Goal: Task Accomplishment & Management: Complete application form

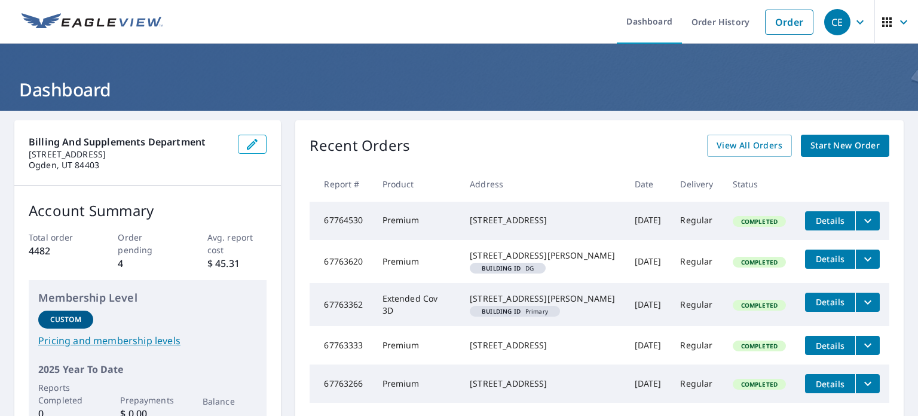
click at [849, 149] on span "Start New Order" at bounding box center [845, 145] width 69 height 15
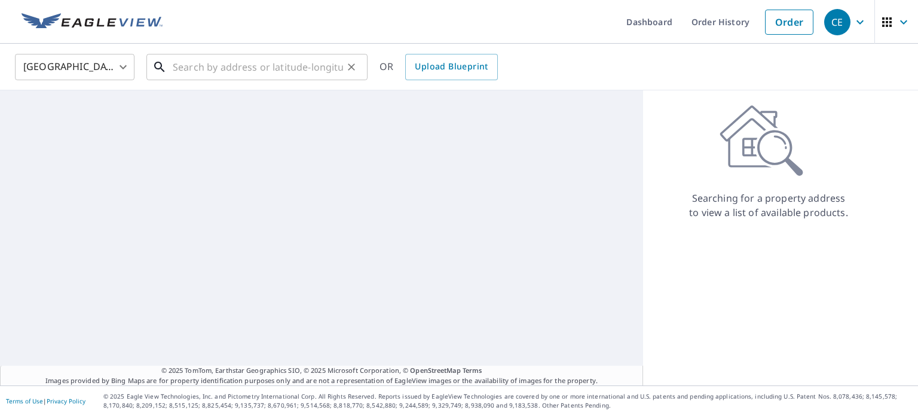
click at [274, 70] on input "text" at bounding box center [258, 66] width 170 height 33
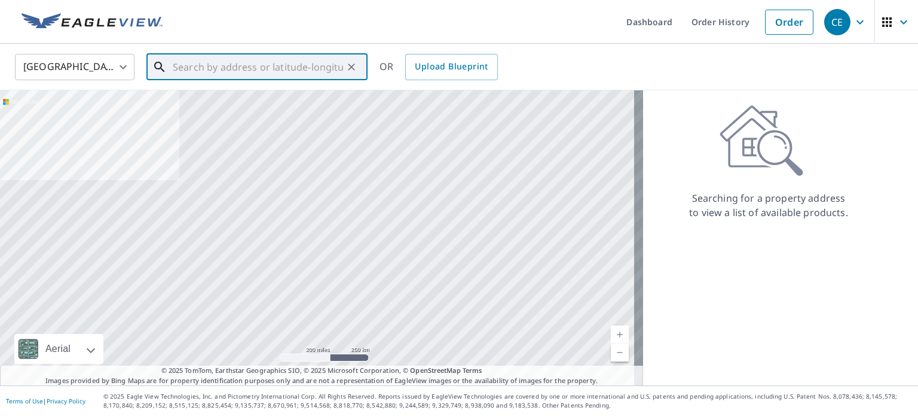
type input "0"
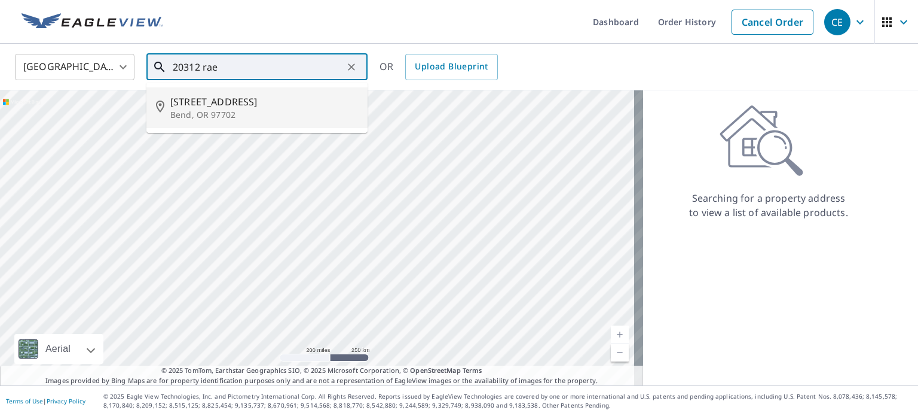
click at [222, 104] on span "20312 Rae Rd" at bounding box center [264, 101] width 188 height 14
type input "20312 Rae Rd Bend, OR 97702"
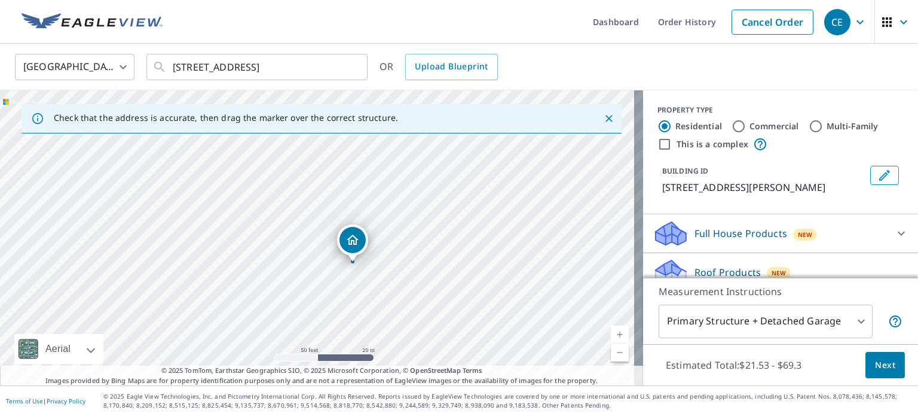
drag, startPoint x: 361, startPoint y: 268, endPoint x: 368, endPoint y: 279, distance: 13.3
click at [368, 279] on div "20312 Rae Rd Bend, OR 97702" at bounding box center [321, 237] width 643 height 295
drag, startPoint x: 351, startPoint y: 244, endPoint x: 346, endPoint y: 239, distance: 7.2
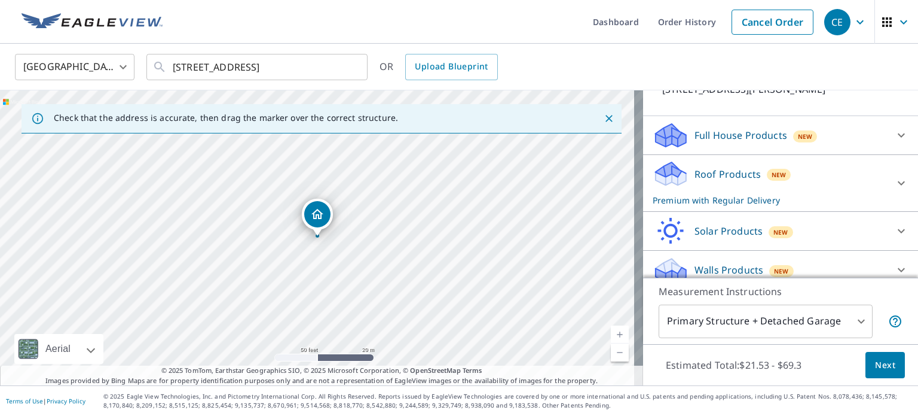
scroll to position [109, 0]
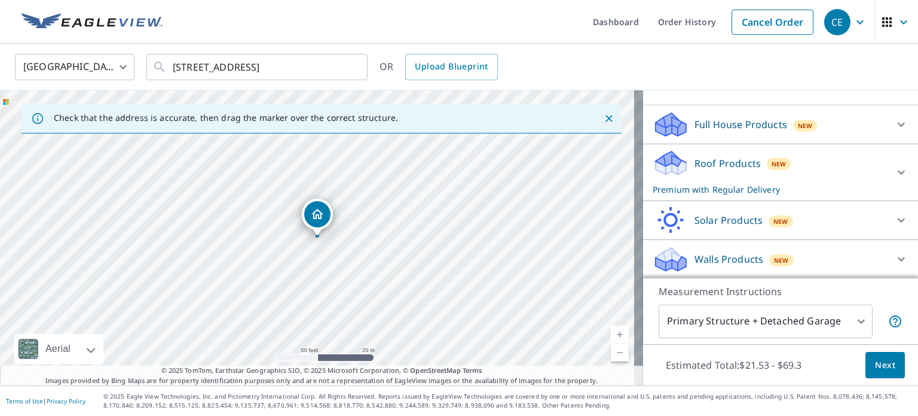
click at [875, 365] on span "Next" at bounding box center [885, 365] width 20 height 15
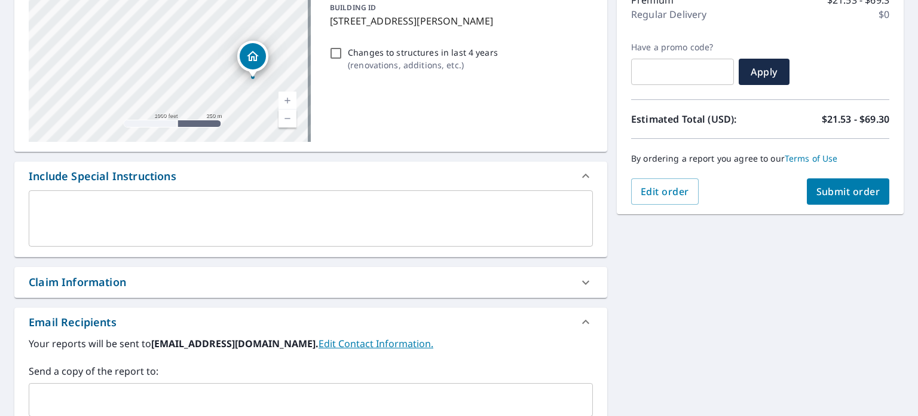
scroll to position [179, 0]
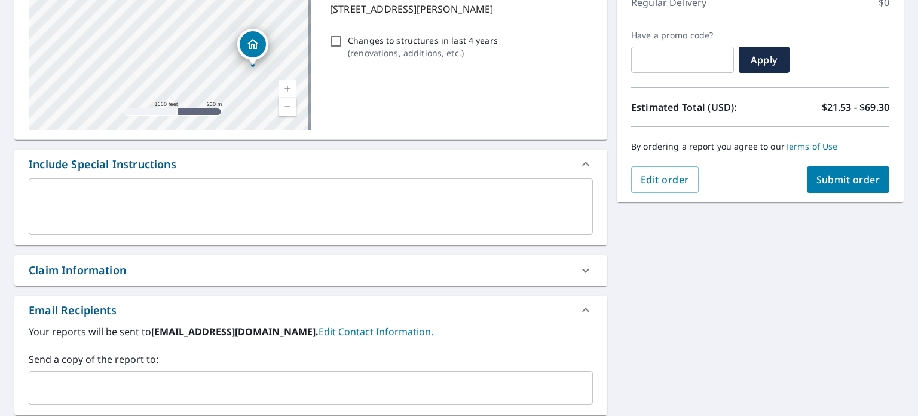
click at [129, 277] on div "Claim Information" at bounding box center [310, 270] width 593 height 30
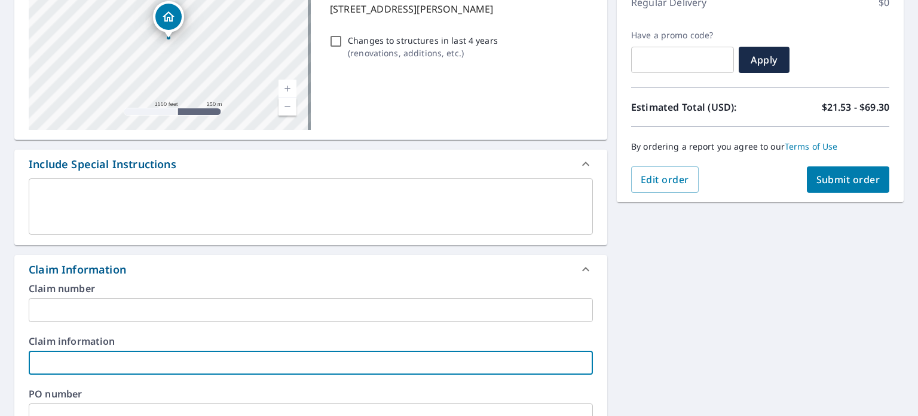
drag, startPoint x: 84, startPoint y: 351, endPoint x: 84, endPoint y: 363, distance: 12.0
click at [84, 363] on input "text" at bounding box center [311, 362] width 564 height 24
drag, startPoint x: 70, startPoint y: 408, endPoint x: 76, endPoint y: 396, distance: 13.9
click at [70, 408] on input "text" at bounding box center [311, 415] width 564 height 24
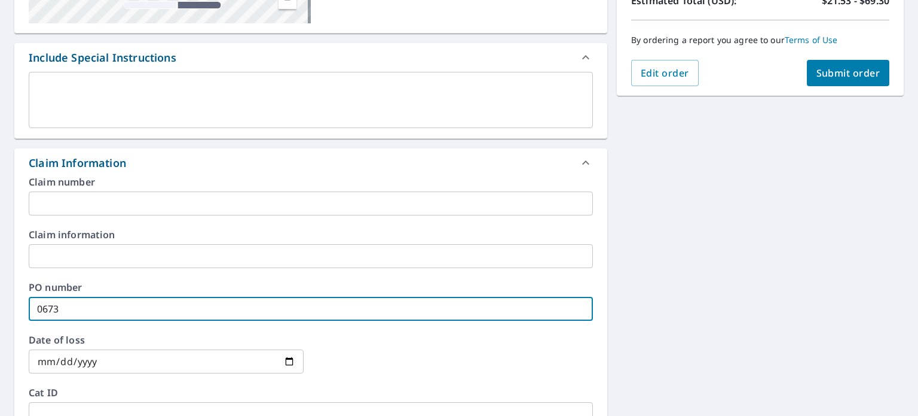
scroll to position [125, 0]
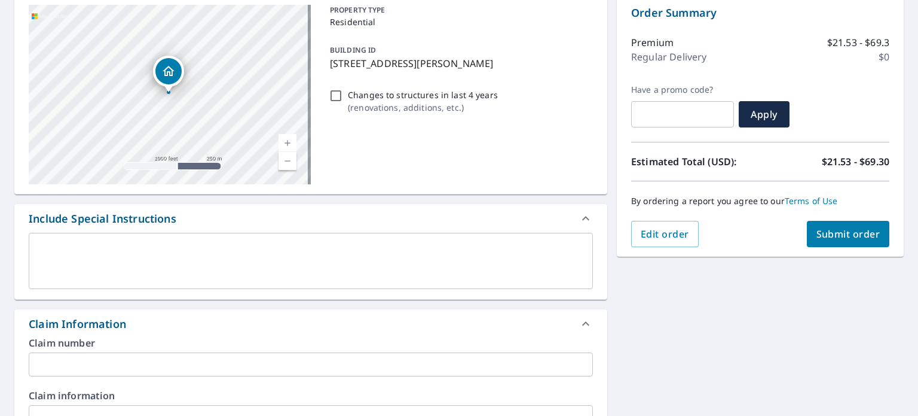
type input "0673"
click at [832, 240] on button "Submit order" at bounding box center [848, 234] width 83 height 26
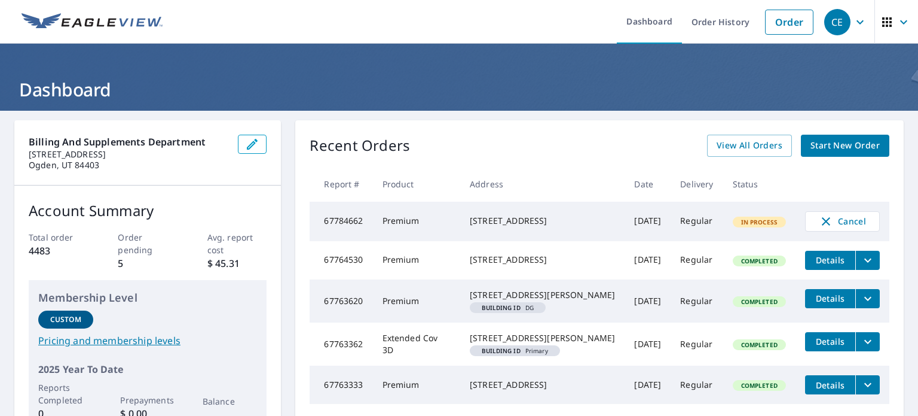
click at [639, 154] on div "Recent Orders View All Orders Start New Order" at bounding box center [600, 146] width 580 height 22
click at [818, 145] on span "Start New Order" at bounding box center [845, 145] width 69 height 15
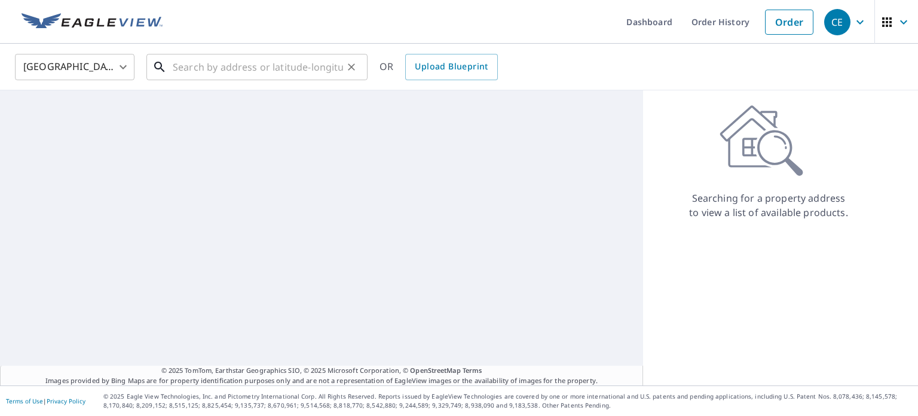
click at [243, 60] on input "text" at bounding box center [258, 66] width 170 height 33
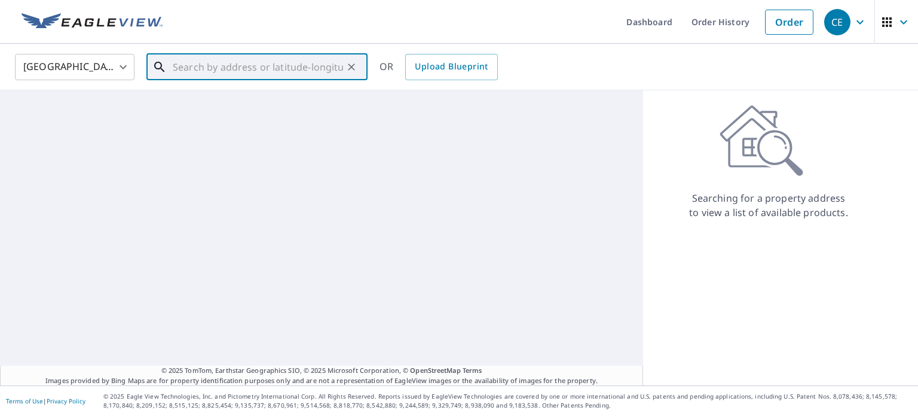
click at [186, 69] on input "text" at bounding box center [258, 66] width 170 height 33
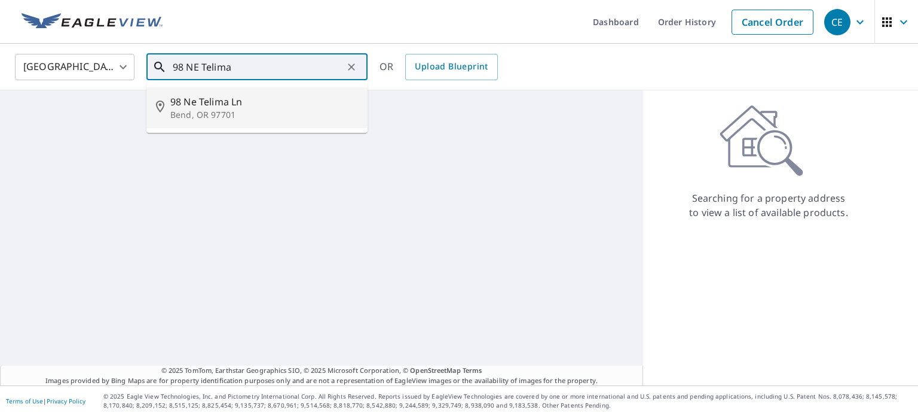
click at [222, 111] on p "Bend, OR 97701" at bounding box center [264, 115] width 188 height 12
type input "[STREET_ADDRESS]"
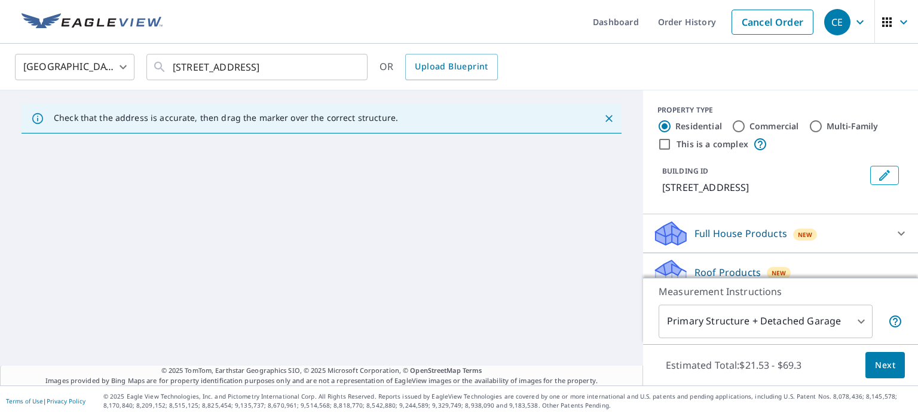
scroll to position [60, 0]
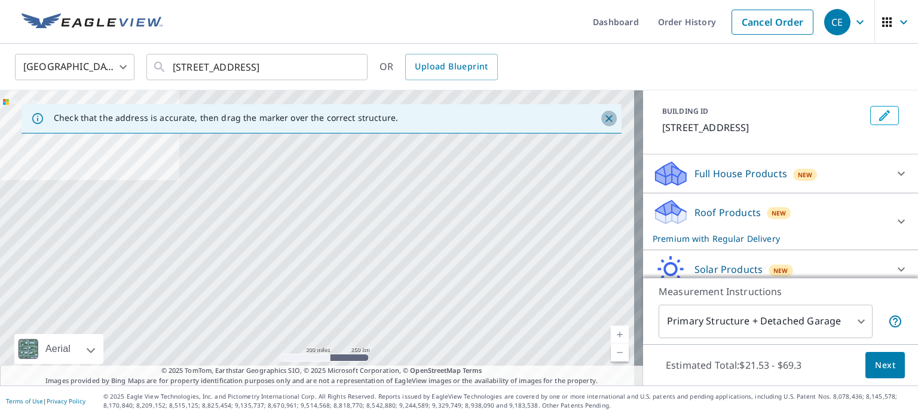
click at [606, 115] on icon "Close" at bounding box center [609, 118] width 7 height 7
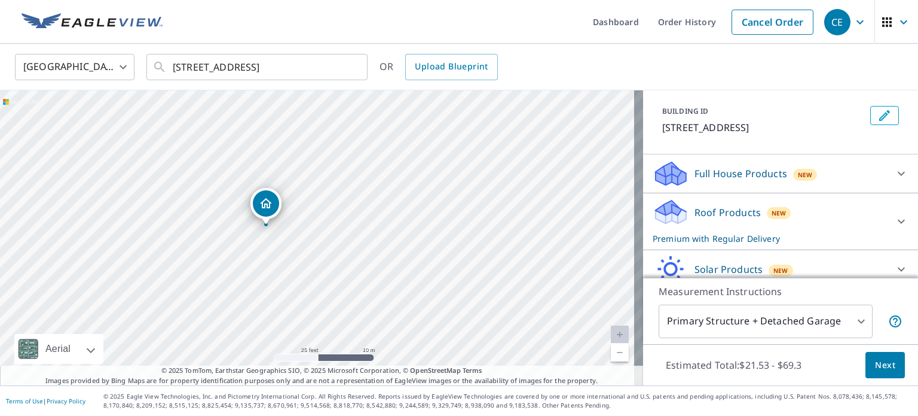
drag, startPoint x: 261, startPoint y: 222, endPoint x: 378, endPoint y: 264, distance: 123.9
click at [378, 264] on div "[STREET_ADDRESS]" at bounding box center [321, 237] width 643 height 295
click at [866, 366] on button "Next" at bounding box center [885, 365] width 39 height 27
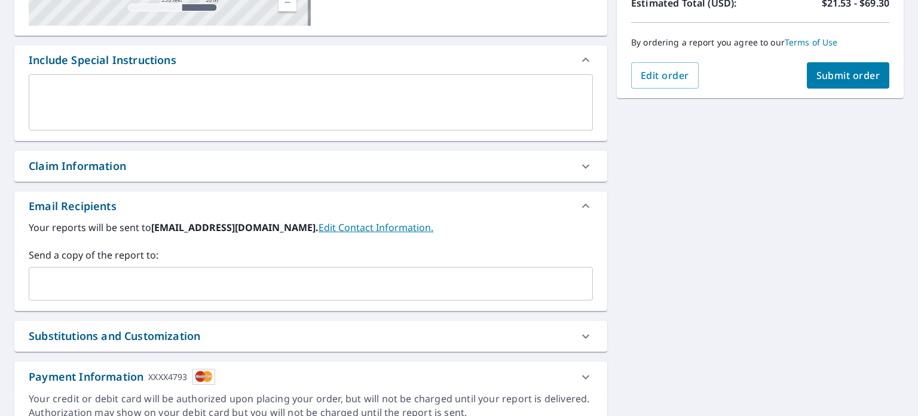
scroll to position [336, 0]
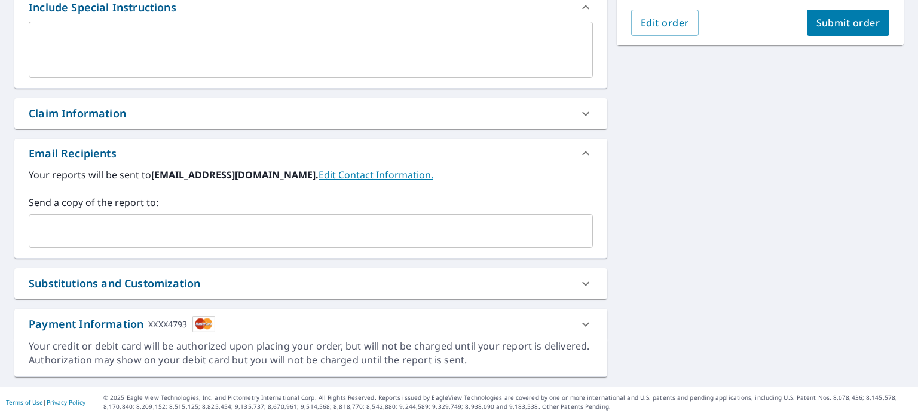
click at [29, 115] on div "Claim Information" at bounding box center [77, 113] width 97 height 16
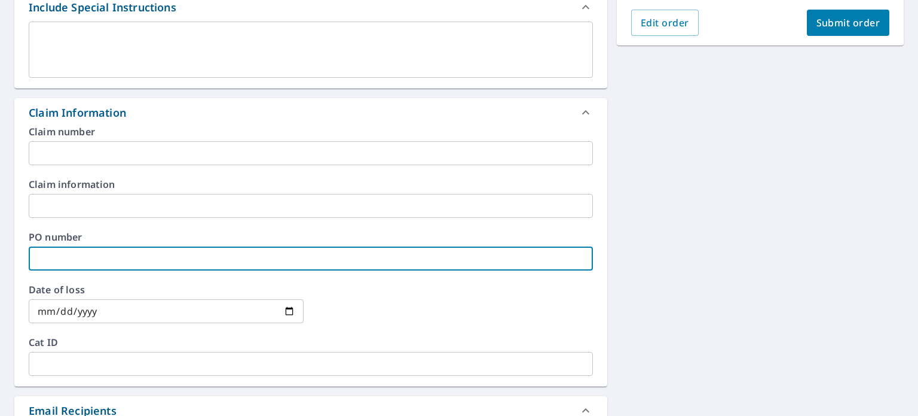
click at [71, 263] on input "text" at bounding box center [311, 258] width 564 height 24
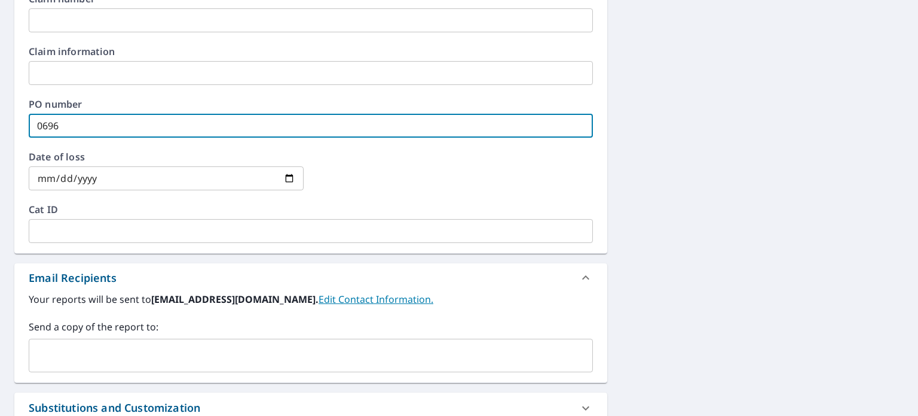
scroll to position [593, 0]
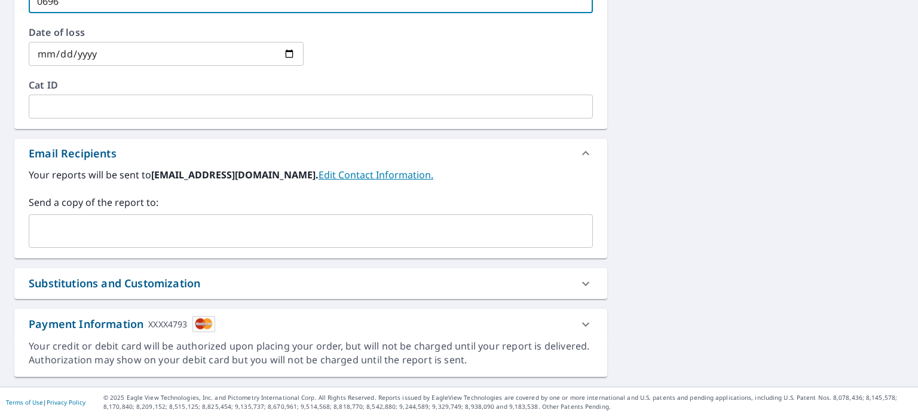
type input "0696"
click at [273, 227] on input "text" at bounding box center [302, 230] width 536 height 23
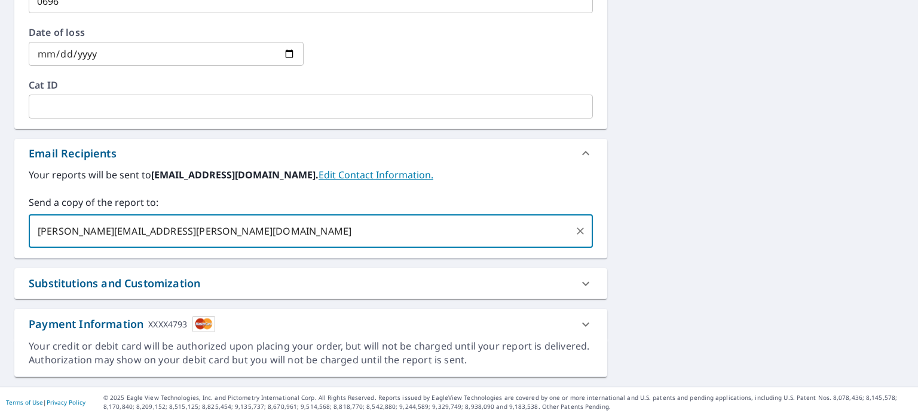
type input "[PERSON_NAME][EMAIL_ADDRESS][PERSON_NAME][DOMAIN_NAME]"
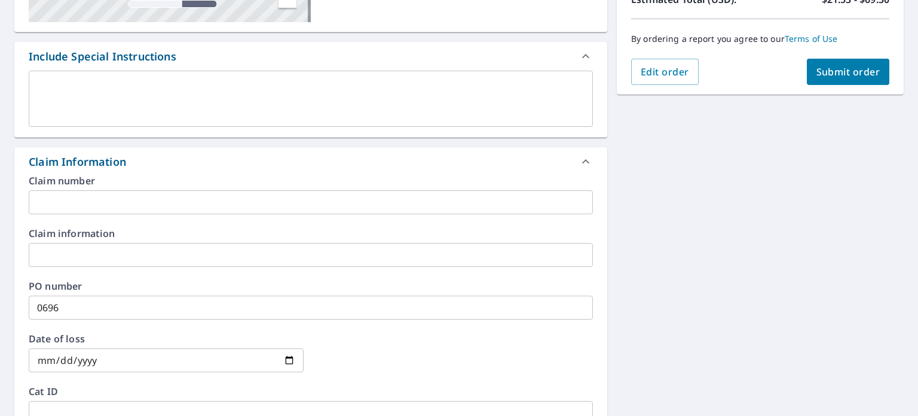
scroll to position [55, 0]
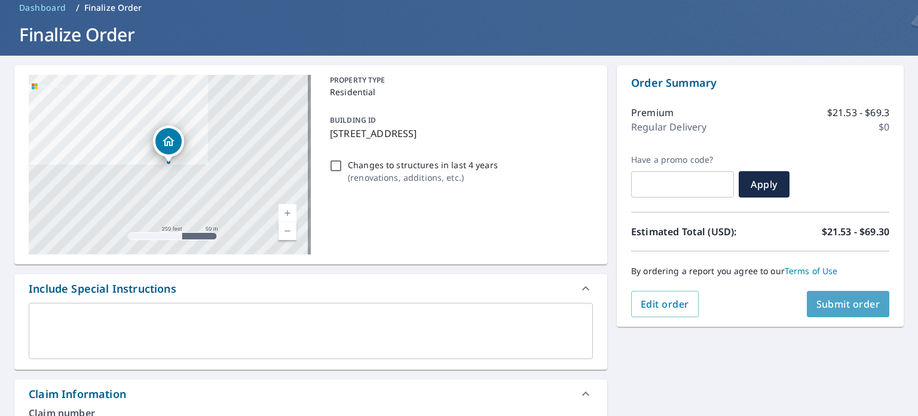
click at [860, 303] on span "Submit order" at bounding box center [849, 303] width 64 height 13
